Goal: Transaction & Acquisition: Purchase product/service

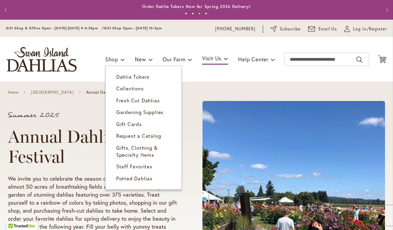
click at [143, 74] on span "Dahlia Tubers" at bounding box center [132, 76] width 33 height 7
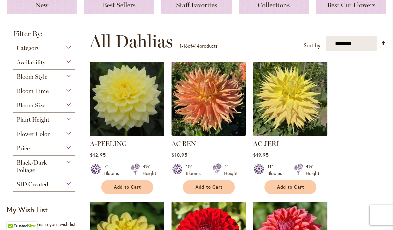
scroll to position [106, 0]
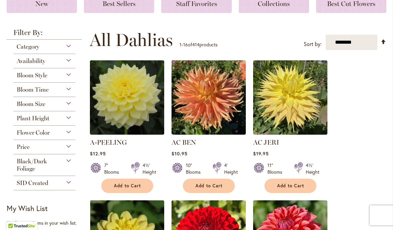
click at [66, 134] on div "Flower Color" at bounding box center [44, 131] width 62 height 11
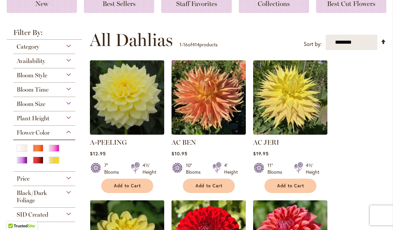
click at [24, 163] on div "Purple" at bounding box center [22, 159] width 11 height 7
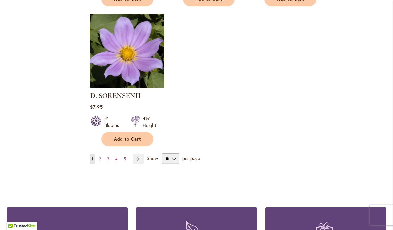
scroll to position [841, 0]
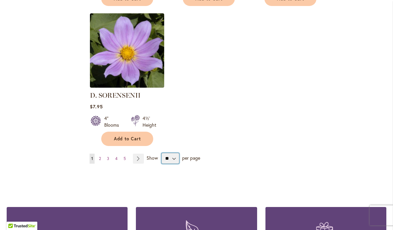
click at [174, 159] on select "** ** ** **" at bounding box center [170, 158] width 18 height 11
select select "**"
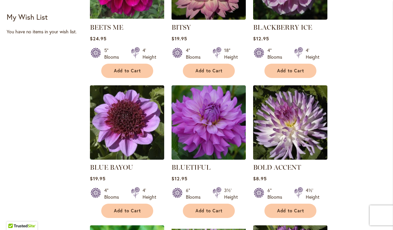
scroll to position [355, 0]
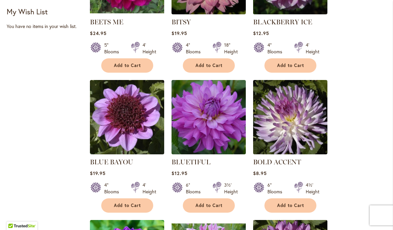
click at [298, 121] on img at bounding box center [290, 117] width 74 height 74
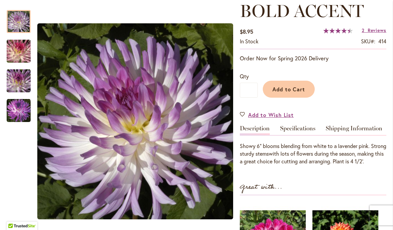
scroll to position [97, 0]
click at [22, 50] on img "BOLD ACCENT" at bounding box center [19, 51] width 48 height 32
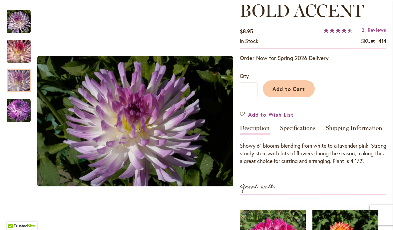
click at [22, 81] on img "BOLD ACCENT" at bounding box center [19, 81] width 48 height 32
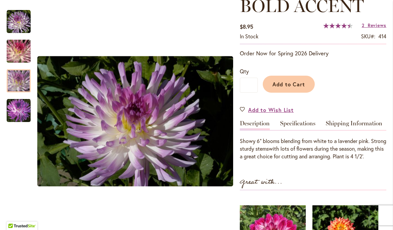
scroll to position [95, 0]
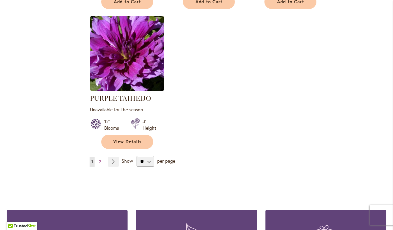
scroll to position [3140, 0]
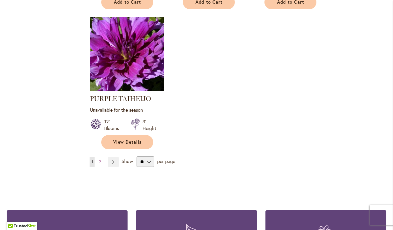
click at [114, 157] on link "Page Next" at bounding box center [113, 162] width 11 height 10
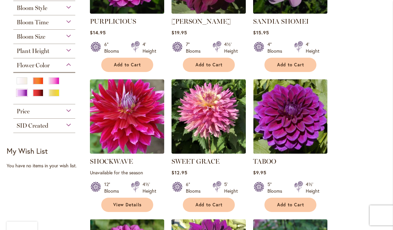
scroll to position [217, 0]
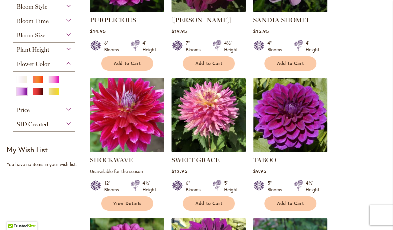
click at [57, 83] on div "Pink" at bounding box center [54, 79] width 11 height 7
click at [23, 95] on div "Purple" at bounding box center [22, 91] width 11 height 7
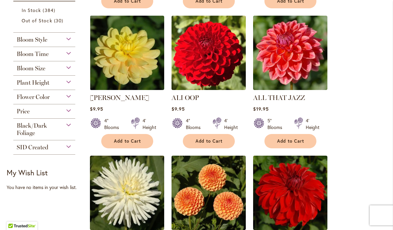
scroll to position [288, 0]
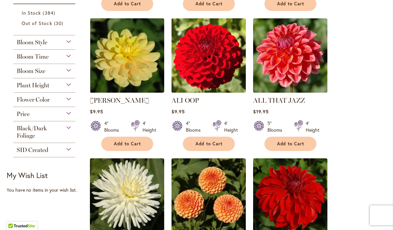
click at [66, 98] on div "Flower Color" at bounding box center [44, 98] width 62 height 11
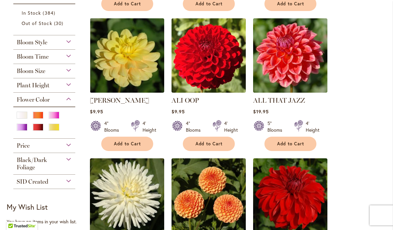
click at [60, 114] on div at bounding box center [56, 116] width 15 height 9
click at [58, 116] on div "Pink" at bounding box center [54, 115] width 11 height 7
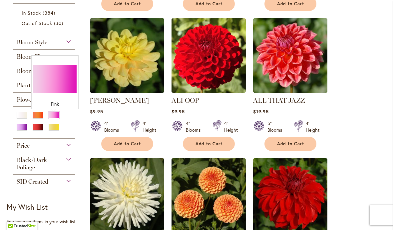
click at [57, 117] on div "Pink" at bounding box center [54, 115] width 11 height 7
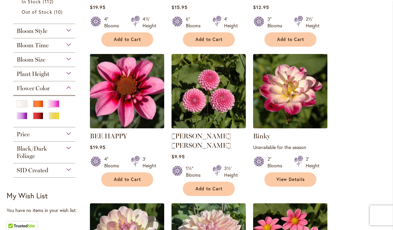
scroll to position [230, 0]
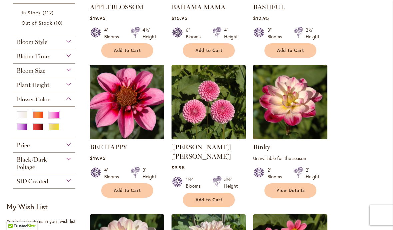
click at [72, 71] on div "Bloom Size" at bounding box center [44, 69] width 62 height 11
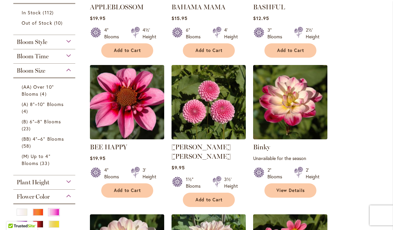
click at [56, 125] on span "(B) 6"–8" Blooms" at bounding box center [41, 121] width 39 height 6
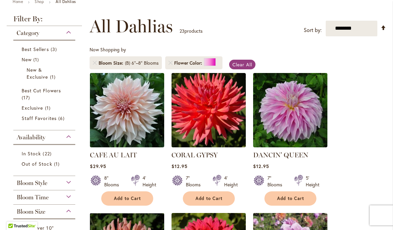
scroll to position [83, 0]
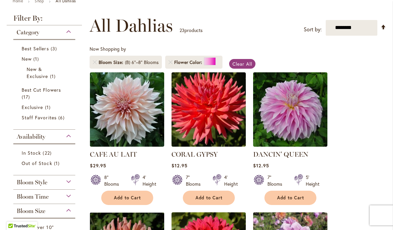
click at [58, 90] on span "Best Cut Flowers" at bounding box center [41, 90] width 39 height 6
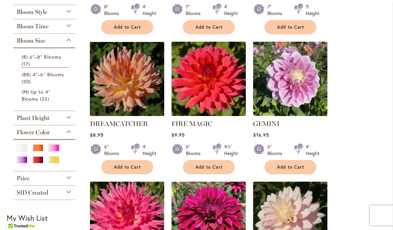
scroll to position [257, 0]
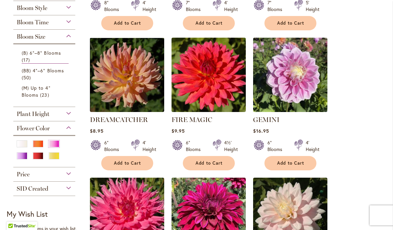
click at [58, 143] on div "Pink" at bounding box center [54, 143] width 11 height 7
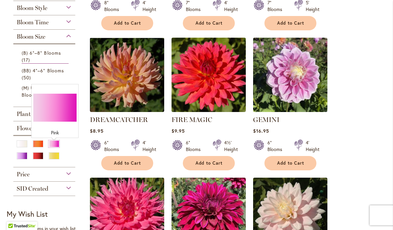
click at [59, 142] on div "Pink" at bounding box center [54, 143] width 11 height 7
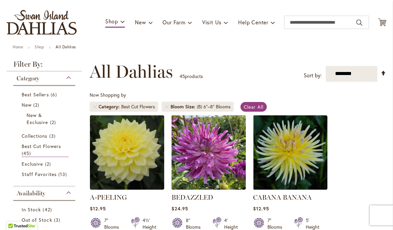
scroll to position [42, 0]
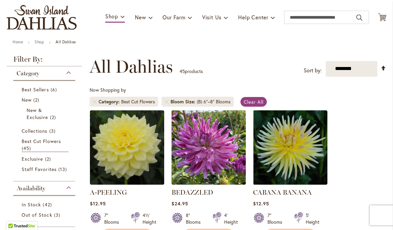
click at [60, 140] on span "Best Cut Flowers" at bounding box center [41, 141] width 39 height 6
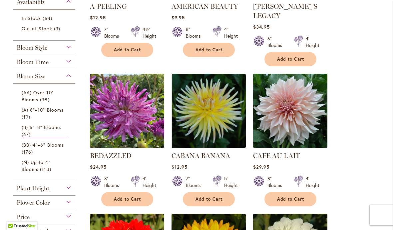
scroll to position [227, 0]
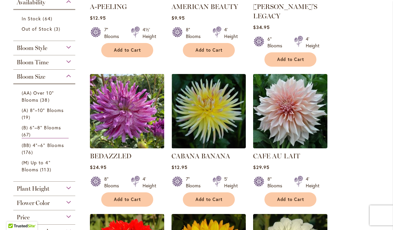
click at [62, 148] on span "(BB) 4"–6" Blooms" at bounding box center [43, 145] width 42 height 6
